Goal: Task Accomplishment & Management: Manage account settings

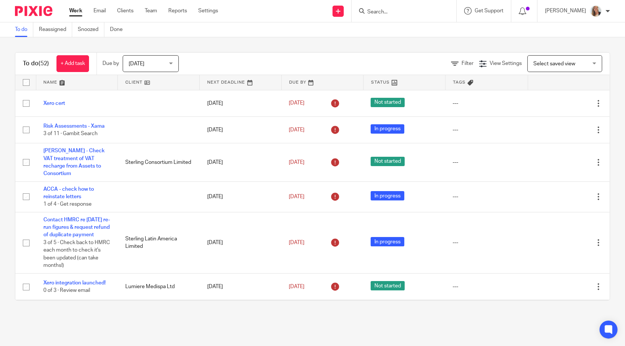
click at [404, 10] on input "Search" at bounding box center [399, 12] width 67 height 7
type input "gambit"
click button "submit" at bounding box center [0, 0] width 0 height 0
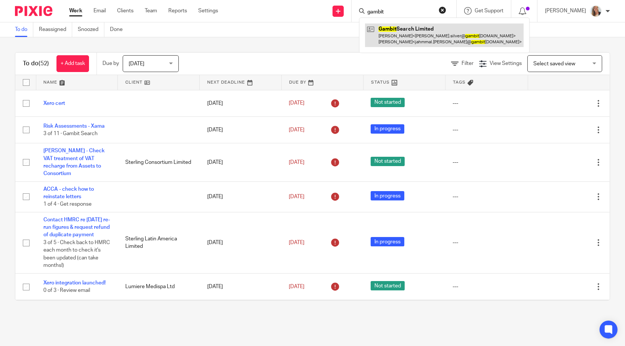
click at [403, 31] on link at bounding box center [444, 35] width 158 height 23
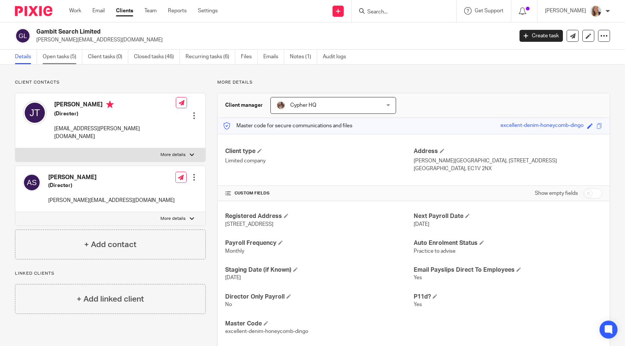
click at [64, 54] on link "Open tasks (5)" at bounding box center [63, 57] width 40 height 15
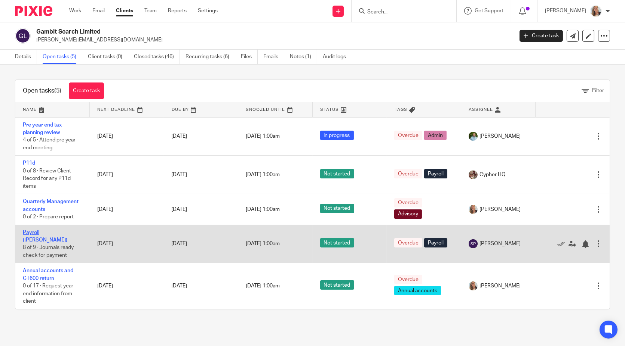
click at [43, 231] on link "Payroll ([PERSON_NAME])" at bounding box center [45, 236] width 44 height 13
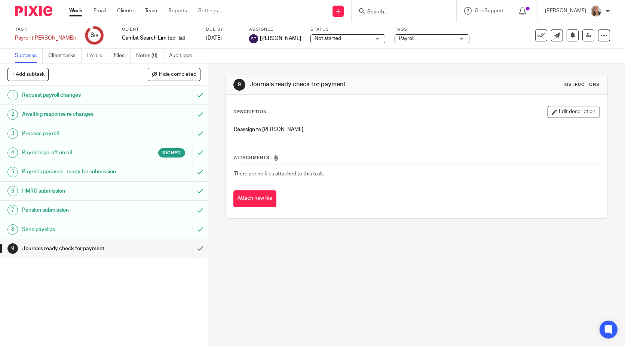
click at [55, 154] on h1 "Payroll sign-off email" at bounding box center [76, 152] width 109 height 11
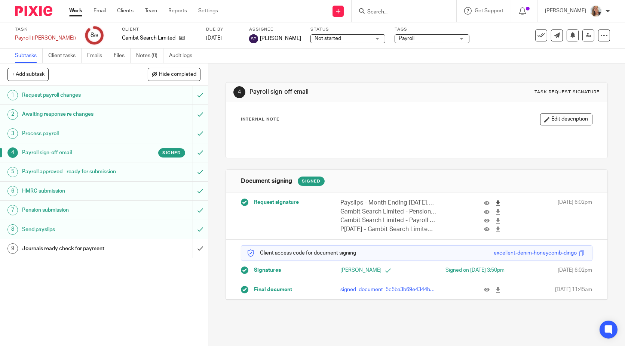
click at [495, 201] on icon at bounding box center [498, 204] width 6 height 6
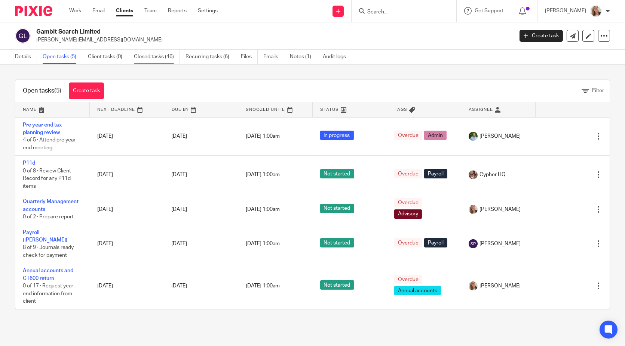
click at [150, 54] on link "Closed tasks (46)" at bounding box center [157, 57] width 46 height 15
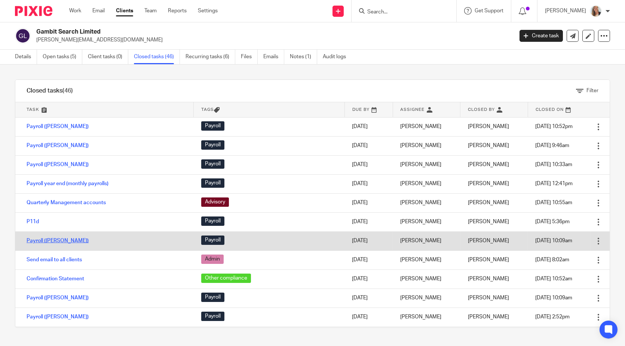
click at [51, 238] on link "Payroll ([PERSON_NAME])" at bounding box center [58, 240] width 62 height 5
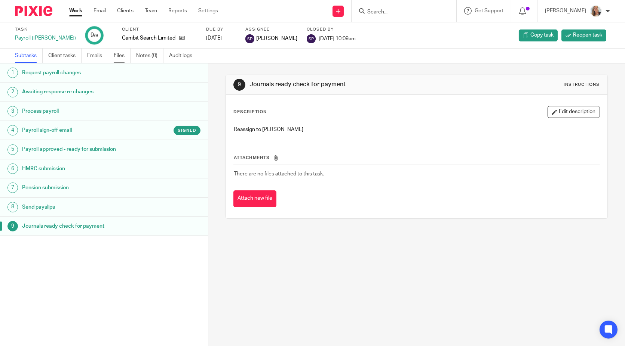
click at [121, 52] on link "Files" at bounding box center [122, 56] width 17 height 15
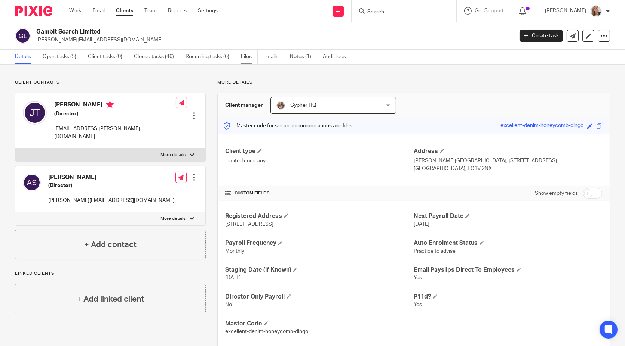
click at [243, 55] on link "Files" at bounding box center [249, 57] width 17 height 15
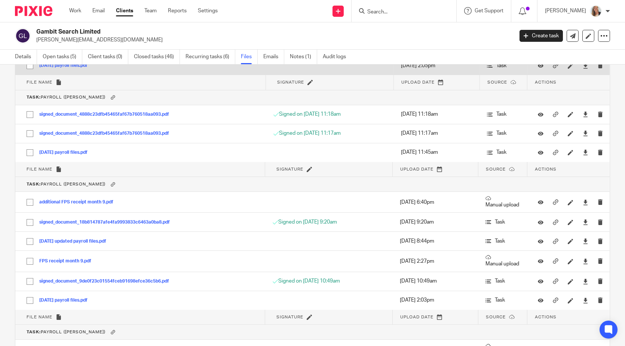
scroll to position [7161, 0]
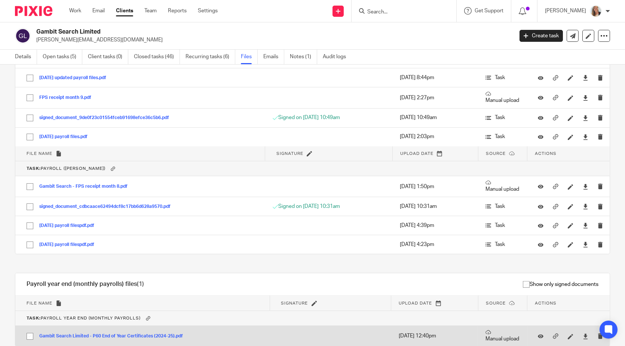
click at [131, 334] on button "Gambit Search Limited - P60 End of Year Certificates (2024-25).pdf" at bounding box center [113, 336] width 149 height 5
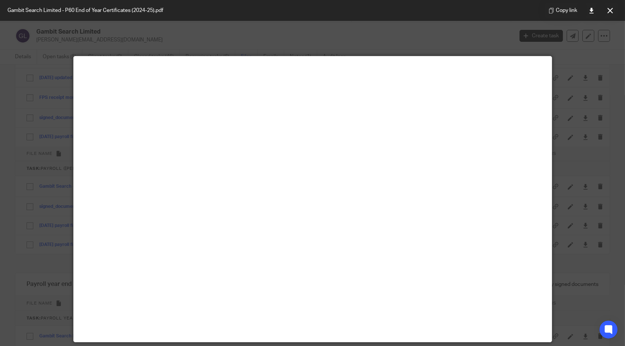
click at [608, 10] on icon at bounding box center [610, 11] width 6 height 6
